Goal: Transaction & Acquisition: Purchase product/service

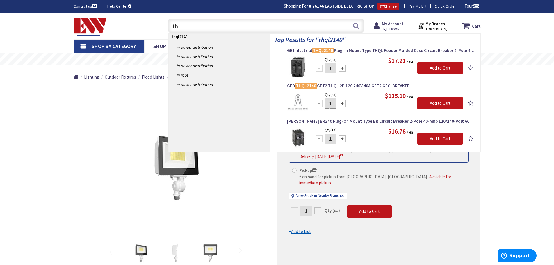
type input "t"
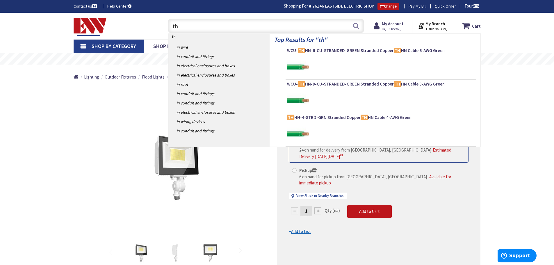
type input "t"
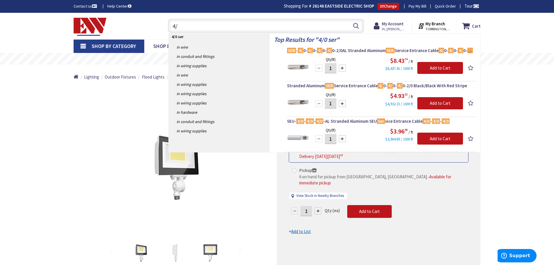
type input "4"
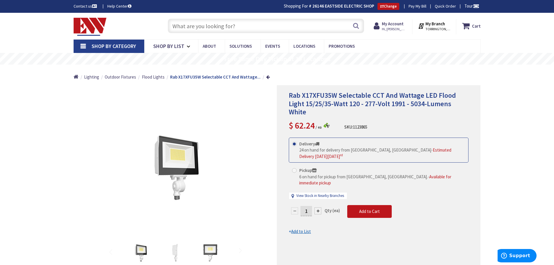
paste input "BRPSF225 225A SUB FEED LUG KIT"
type input "BRPSF225 225A SUB FEED LUG KIT"
click at [357, 28] on button "Search" at bounding box center [356, 25] width 8 height 13
